Goal: Transaction & Acquisition: Purchase product/service

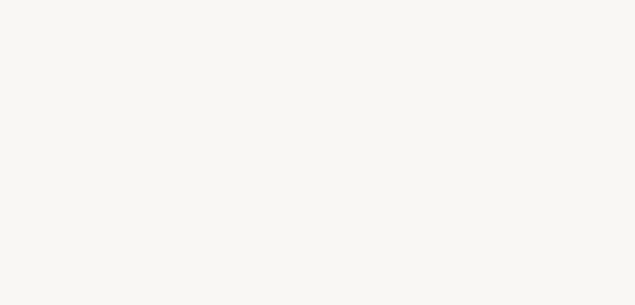
select select "FR"
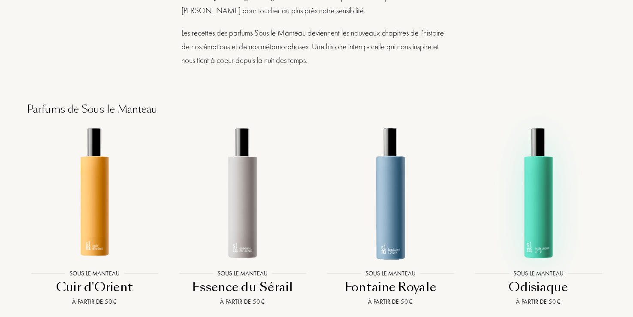
scroll to position [686, 0]
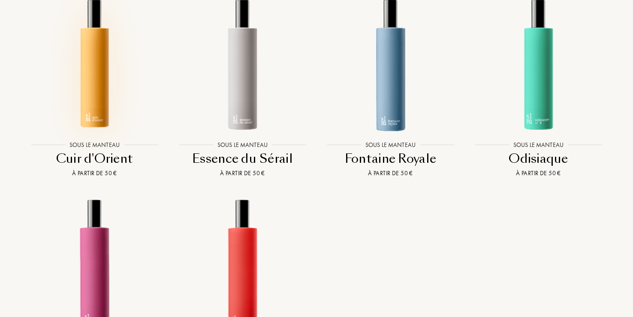
click at [102, 86] on img at bounding box center [94, 64] width 133 height 133
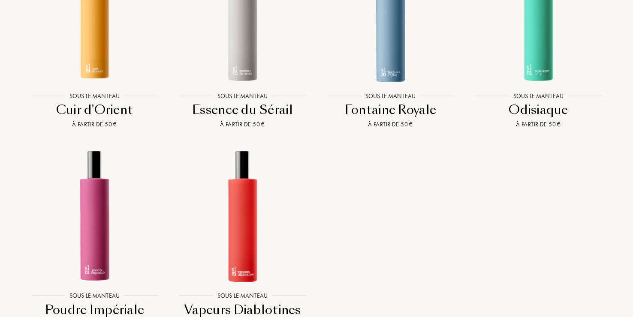
scroll to position [772, 0]
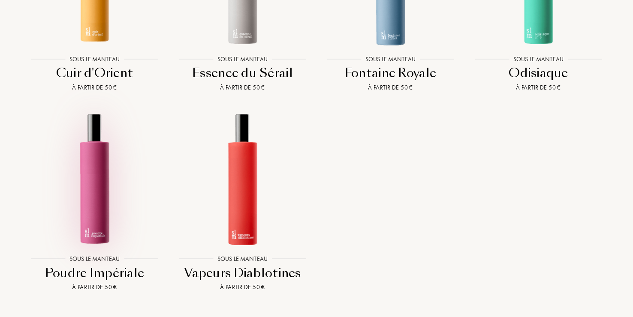
click at [91, 246] on div at bounding box center [95, 179] width 148 height 152
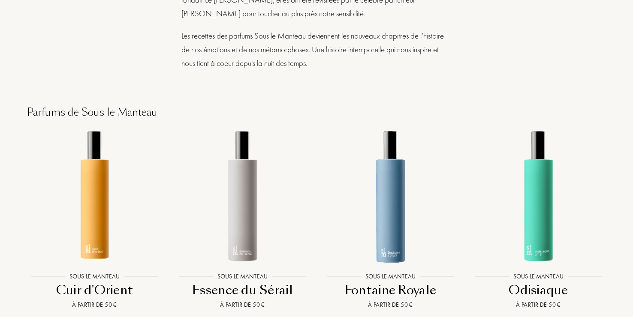
scroll to position [429, 0]
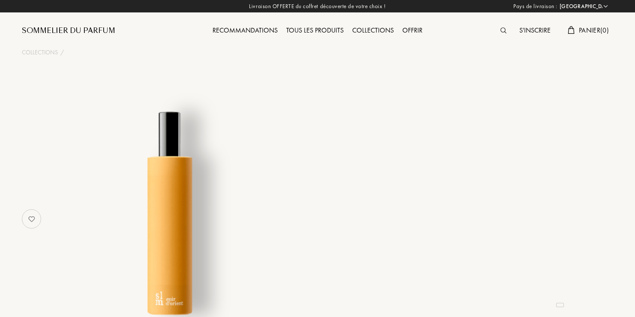
select select "FR"
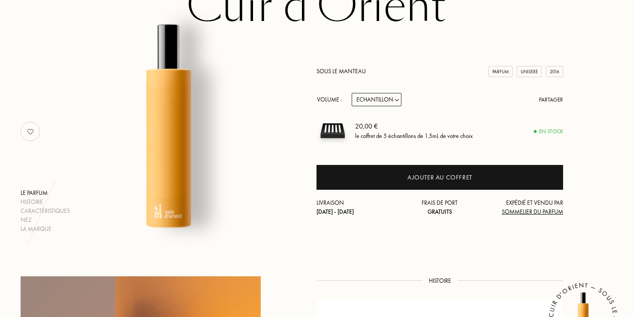
scroll to position [43, 0]
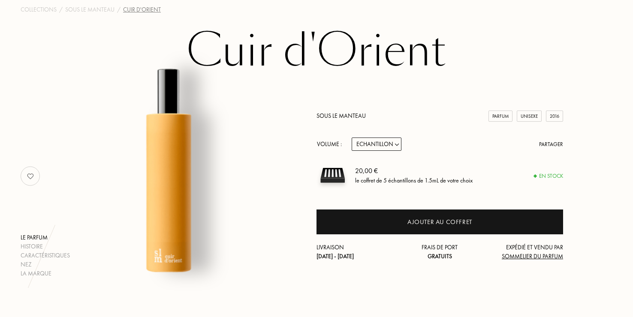
click at [396, 144] on select "Echantillon 14mL 50mL 100mL" at bounding box center [376, 144] width 50 height 13
select select "2"
click at [351, 138] on select "Echantillon 14mL 50mL 100mL" at bounding box center [376, 144] width 50 height 13
select select "2"
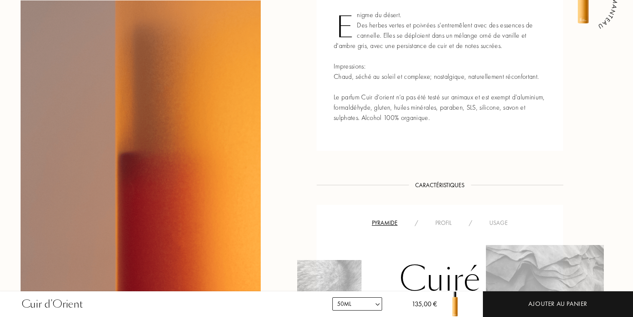
scroll to position [343, 0]
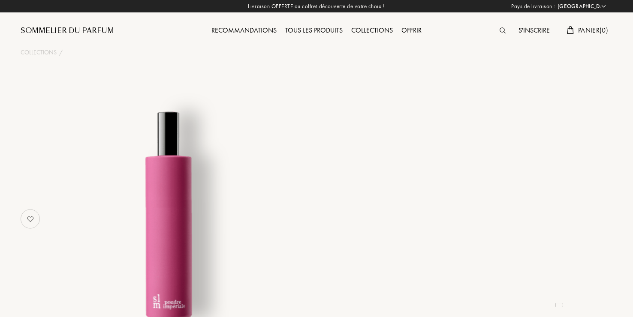
select select "FR"
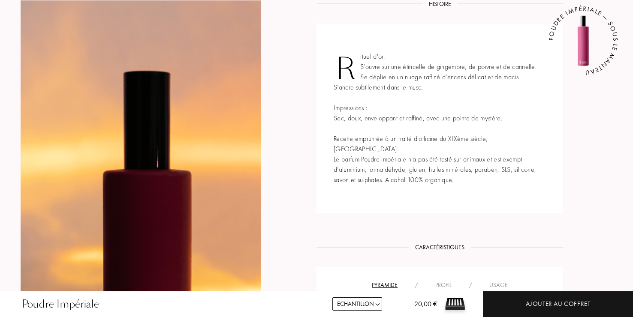
scroll to position [300, 0]
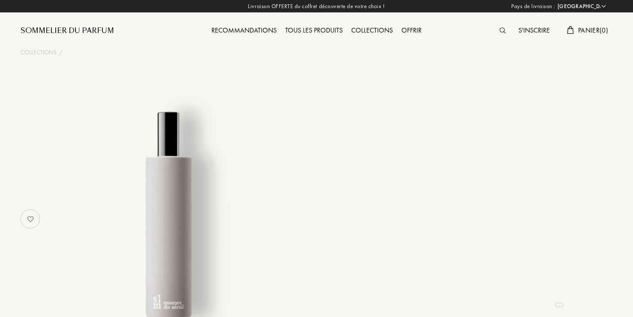
select select "FR"
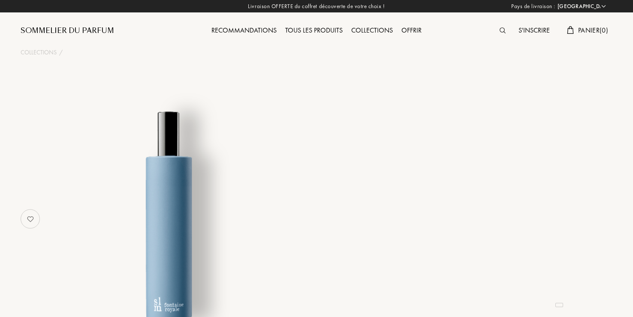
select select "FR"
select select "3"
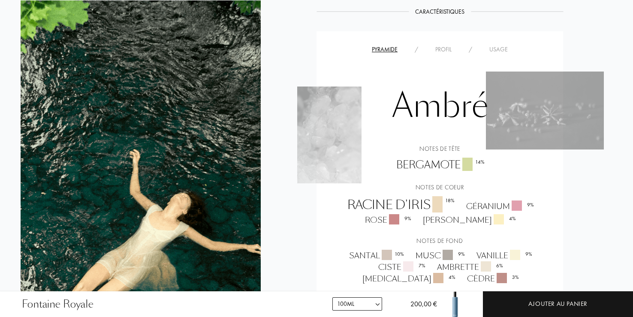
scroll to position [729, 0]
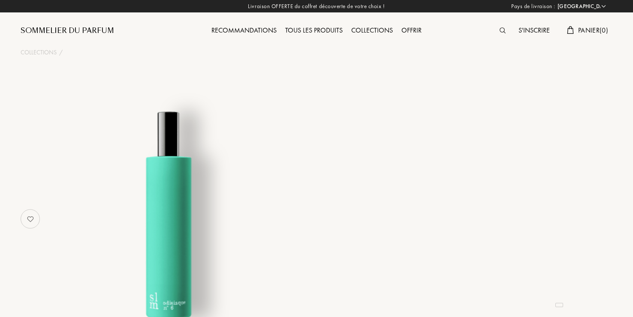
select select "FR"
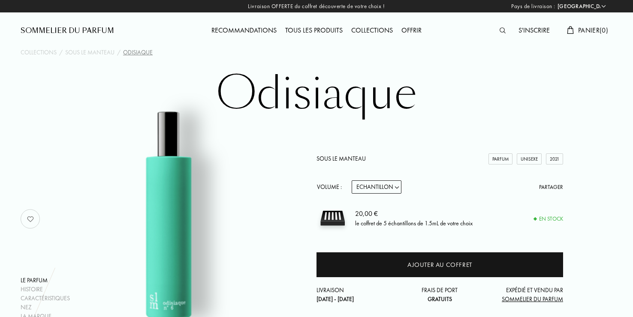
click at [395, 188] on select "Echantillon 14mL 50mL 100mL" at bounding box center [376, 186] width 50 height 13
click at [351, 180] on select "Echantillon 14mL 50mL 100mL" at bounding box center [376, 186] width 50 height 13
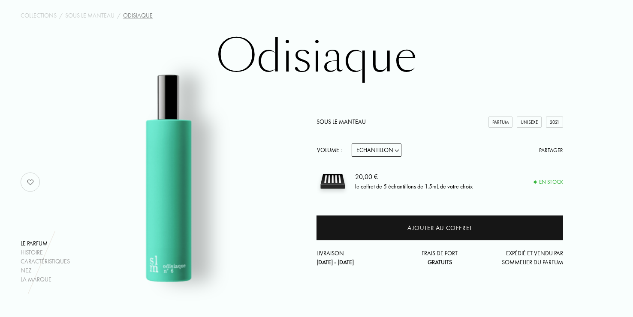
scroll to position [86, 0]
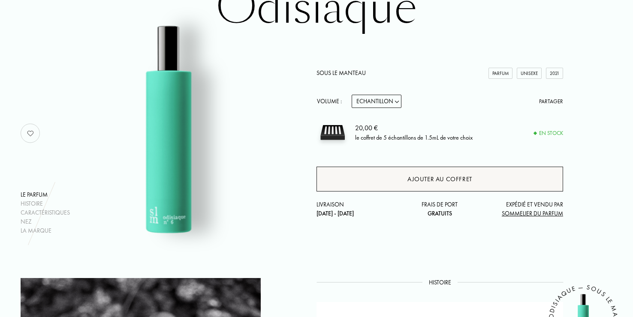
click at [435, 178] on div "Ajouter au coffret" at bounding box center [439, 179] width 65 height 10
